Goal: Task Accomplishment & Management: Use online tool/utility

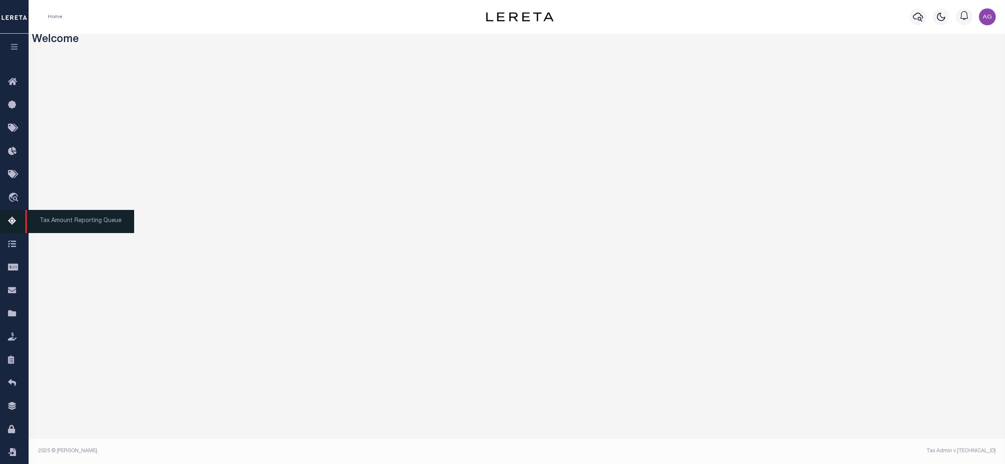
click at [57, 220] on span "Tax Amount Reporting Queue" at bounding box center [79, 221] width 109 height 23
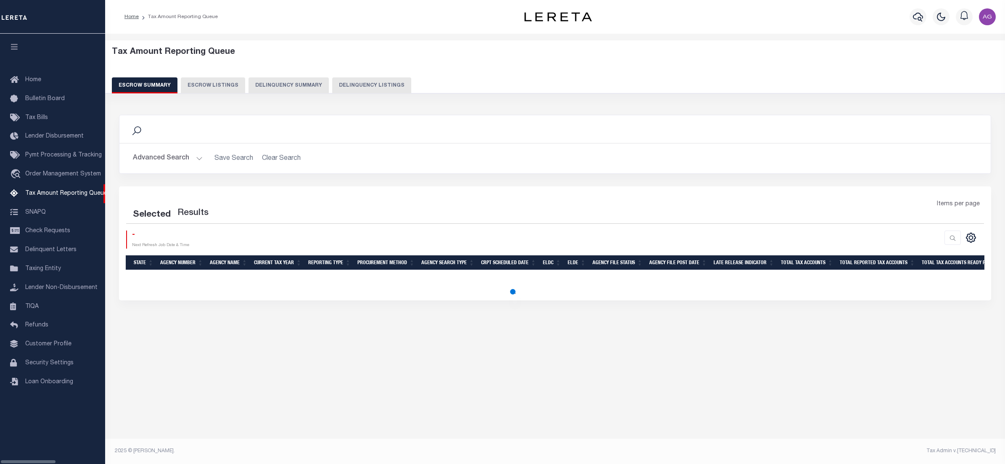
select select "100"
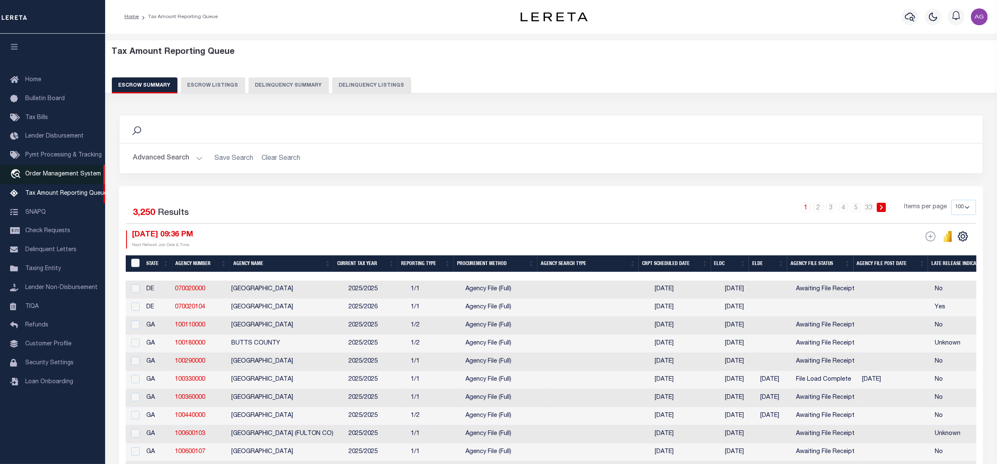
click at [60, 181] on link "travel_explore Order Management System" at bounding box center [52, 174] width 105 height 19
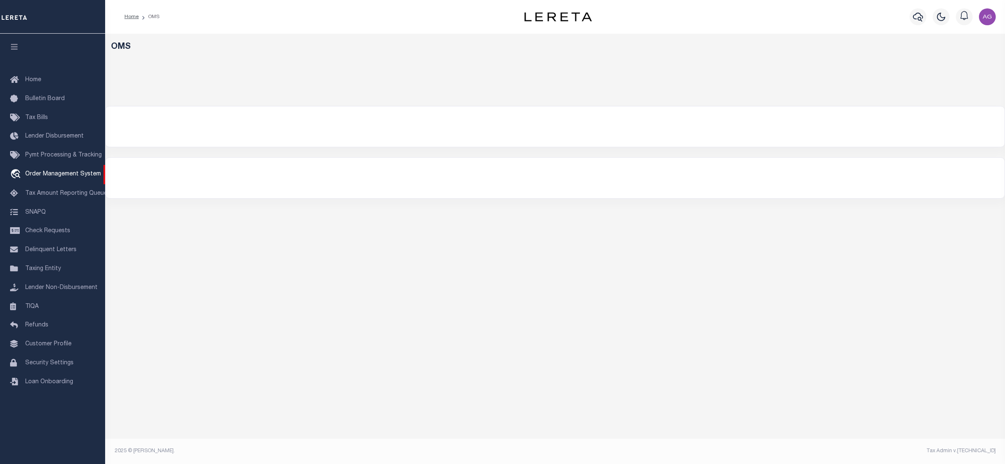
select select "200"
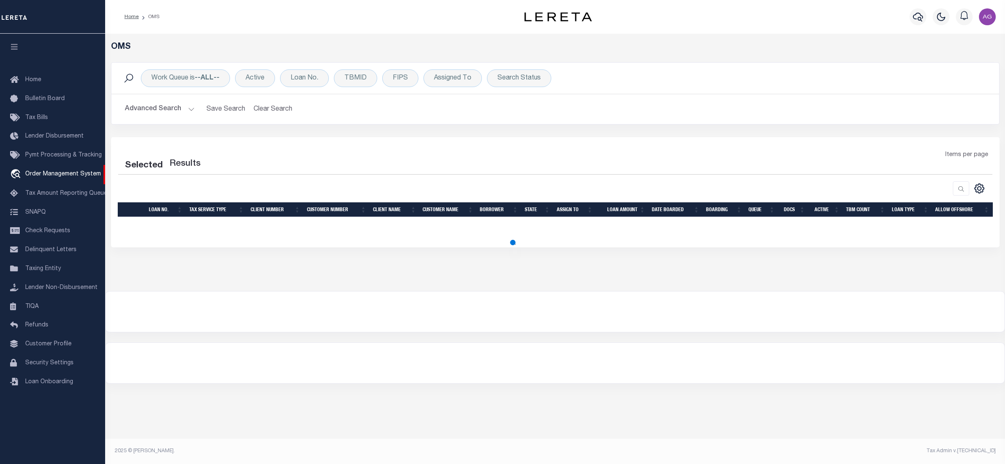
select select "200"
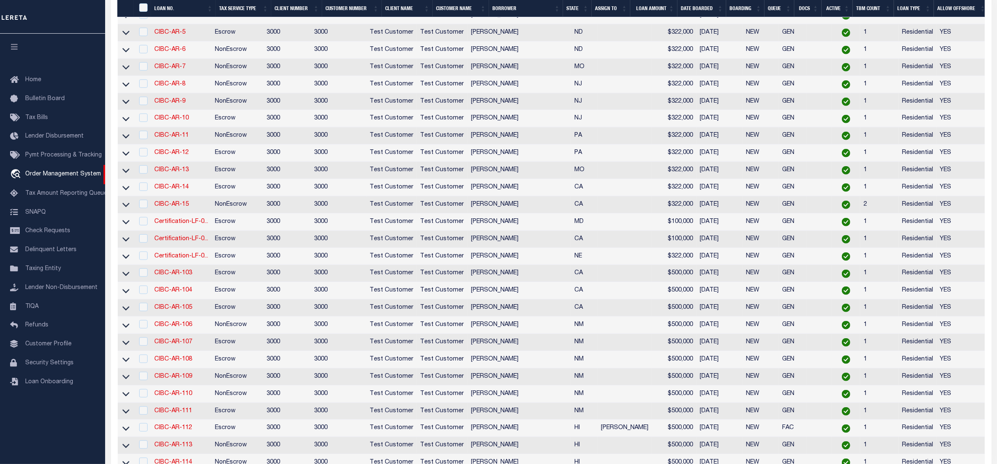
scroll to position [1262, 0]
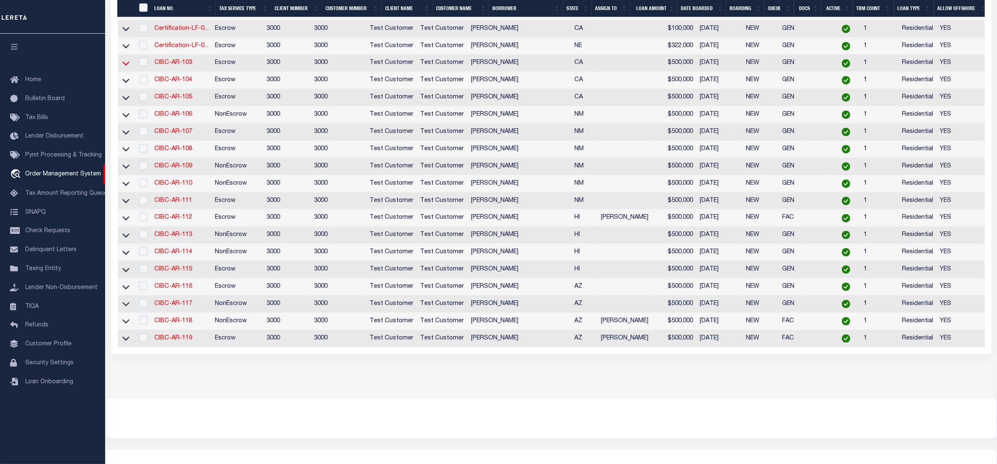
click at [127, 68] on icon at bounding box center [125, 63] width 7 height 9
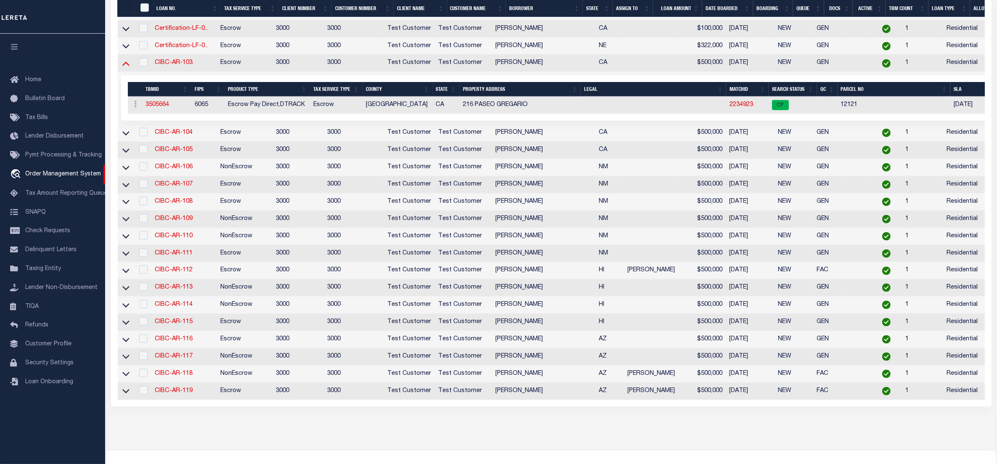
click at [126, 68] on icon at bounding box center [125, 63] width 7 height 9
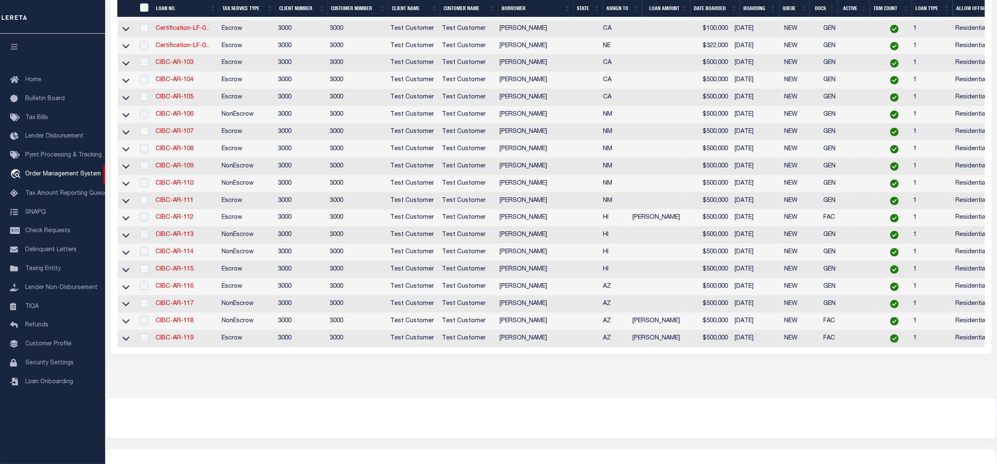
click at [127, 326] on icon at bounding box center [125, 321] width 7 height 9
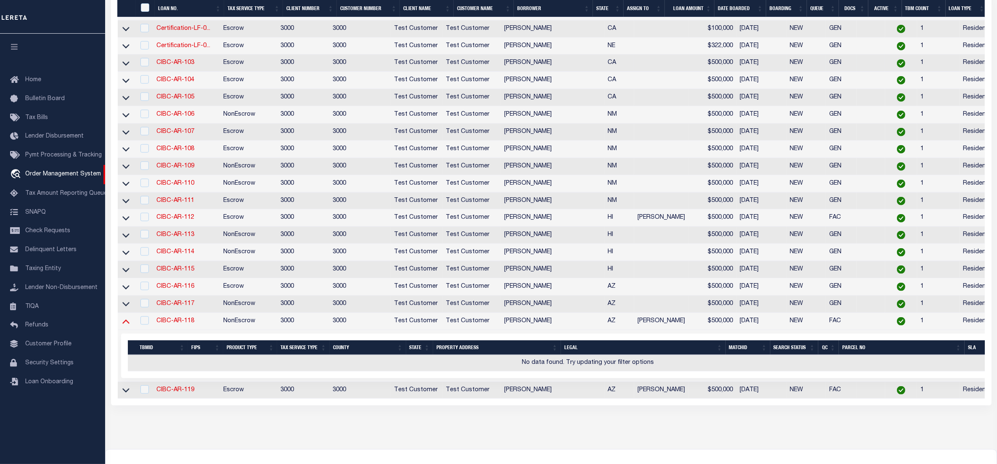
click at [127, 326] on icon at bounding box center [125, 321] width 7 height 9
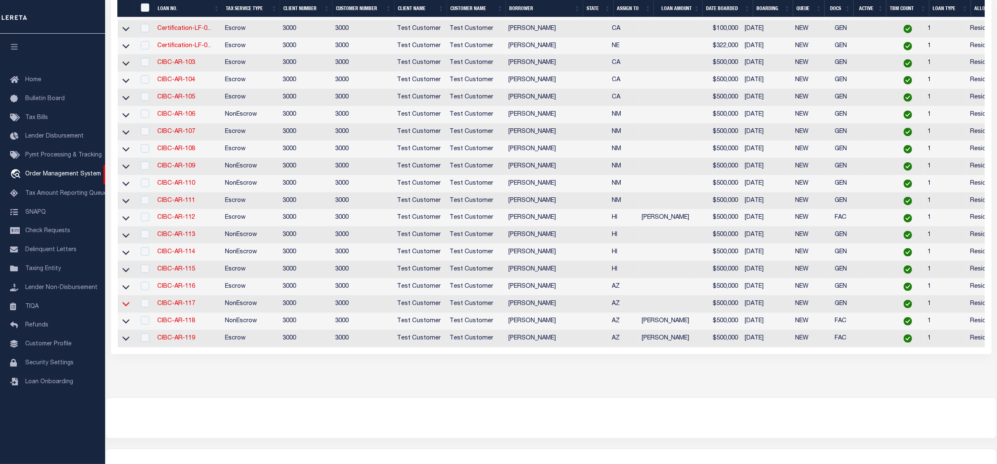
click at [127, 308] on icon at bounding box center [125, 303] width 7 height 9
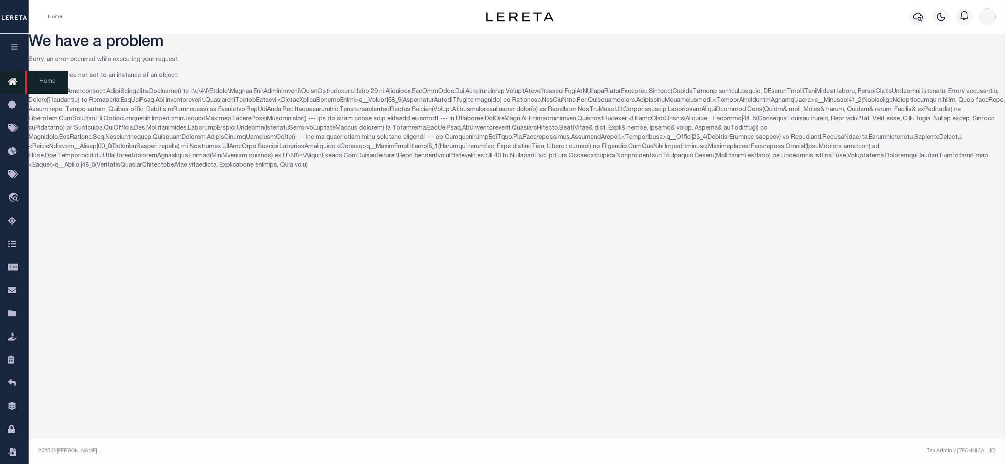
click at [16, 79] on icon at bounding box center [14, 82] width 13 height 11
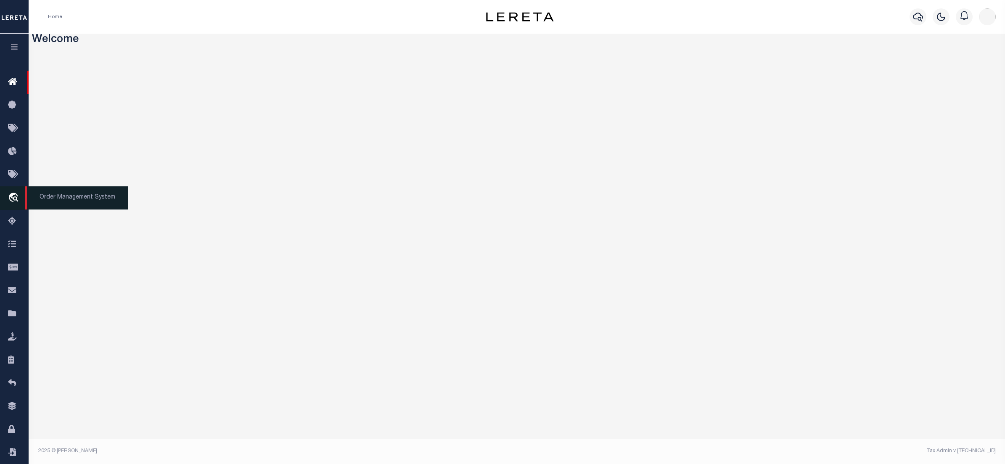
click at [47, 199] on span "Order Management System" at bounding box center [76, 197] width 103 height 23
click at [49, 196] on span "Order Management System" at bounding box center [76, 197] width 103 height 23
click at [988, 16] on img "button" at bounding box center [987, 16] width 17 height 17
click at [961, 61] on span "Sign out" at bounding box center [954, 60] width 24 height 6
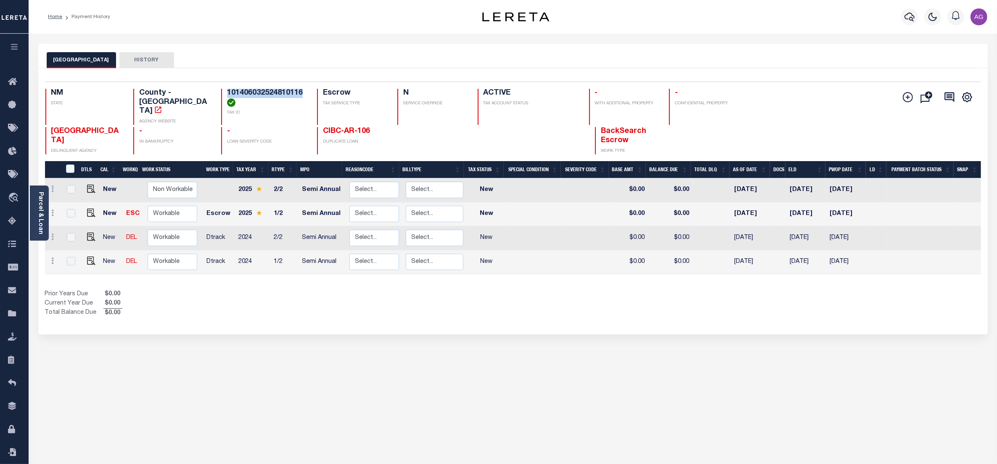
drag, startPoint x: 228, startPoint y: 95, endPoint x: 308, endPoint y: 93, distance: 79.9
click at [308, 93] on div "NM STATE County - NM AGENCY WEBSITE 101406032524810116 TAX ID Escrow TAX SERVIC…" at bounding box center [434, 107] width 779 height 36
copy h4 "101406032524810116"
click at [294, 334] on div "BERNALILLO COUNTY HISTORY Selected 4 Results" at bounding box center [513, 281] width 962 height 475
drag, startPoint x: 226, startPoint y: 92, endPoint x: 303, endPoint y: 94, distance: 77.0
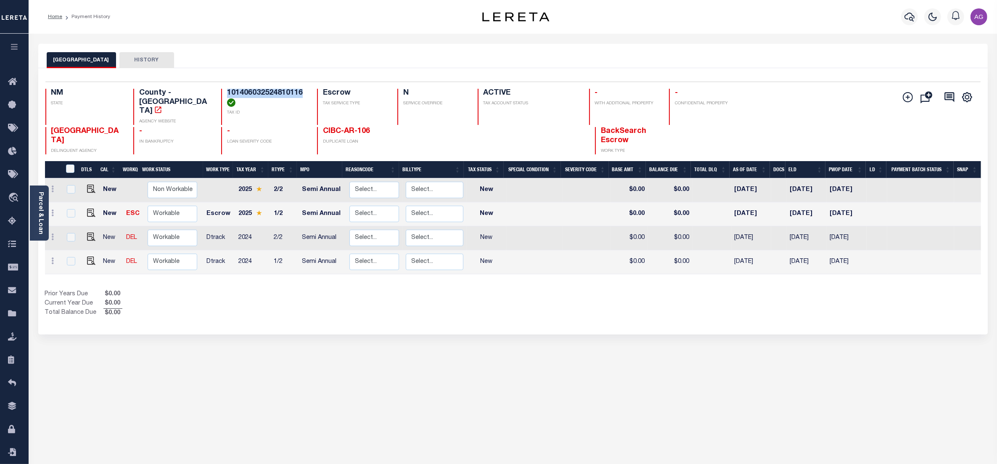
click at [303, 94] on h4 "101406032524810116" at bounding box center [267, 98] width 80 height 18
copy h4 "101406032524810116"
